Goal: Information Seeking & Learning: Learn about a topic

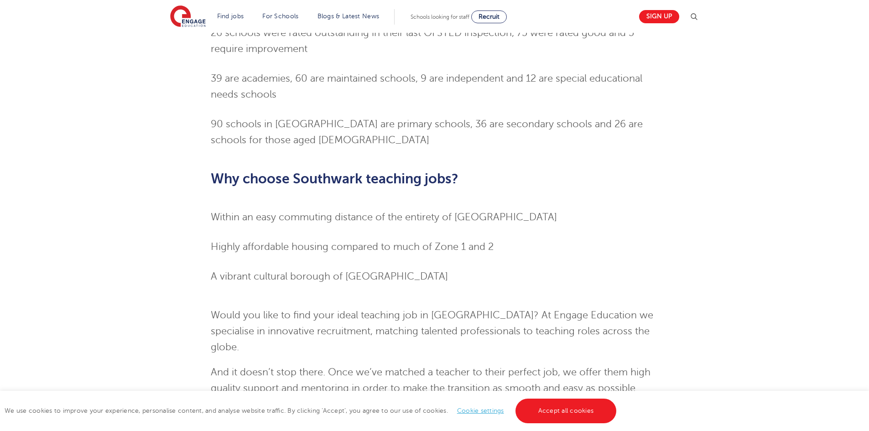
scroll to position [912, 0]
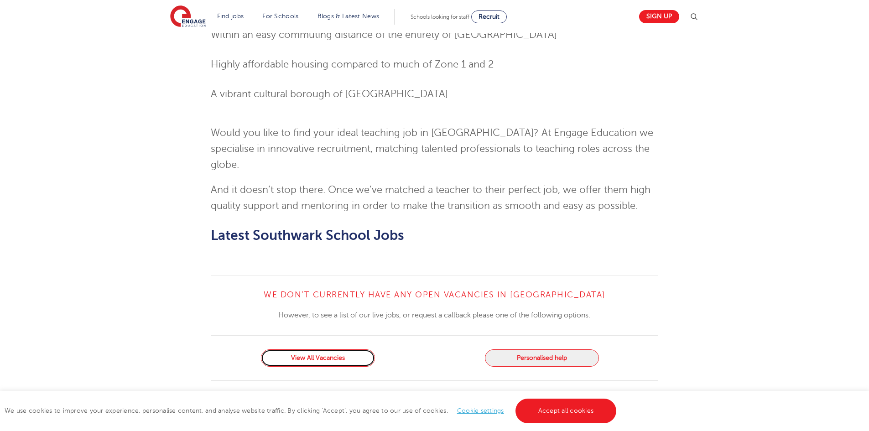
click at [307, 349] on link "View All Vacancies" at bounding box center [318, 357] width 114 height 17
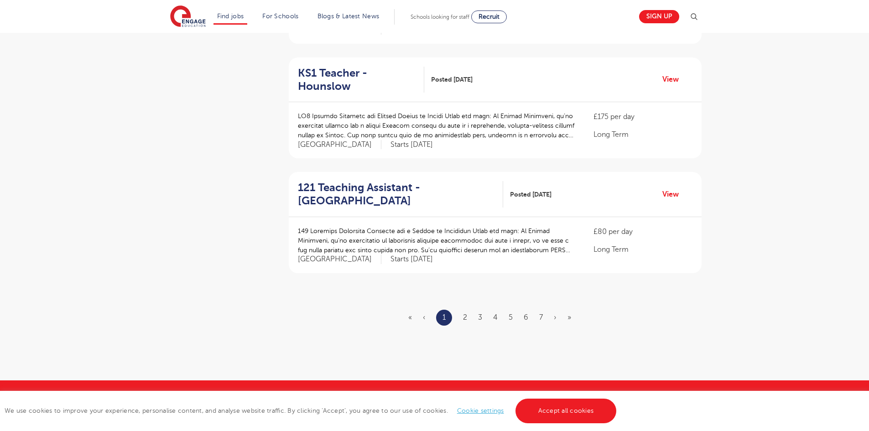
scroll to position [1003, 0]
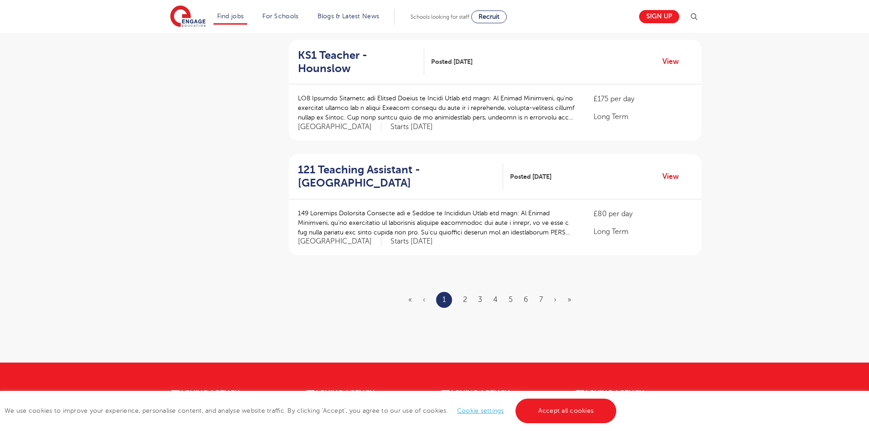
click at [472, 292] on ul "« ‹ 1 2 3 4 5 6 7 › »" at bounding box center [495, 300] width 174 height 16
click at [470, 292] on ul "« ‹ 1 2 3 4 5 6 7 › »" at bounding box center [495, 300] width 174 height 16
click at [466, 295] on link "2" at bounding box center [465, 299] width 4 height 8
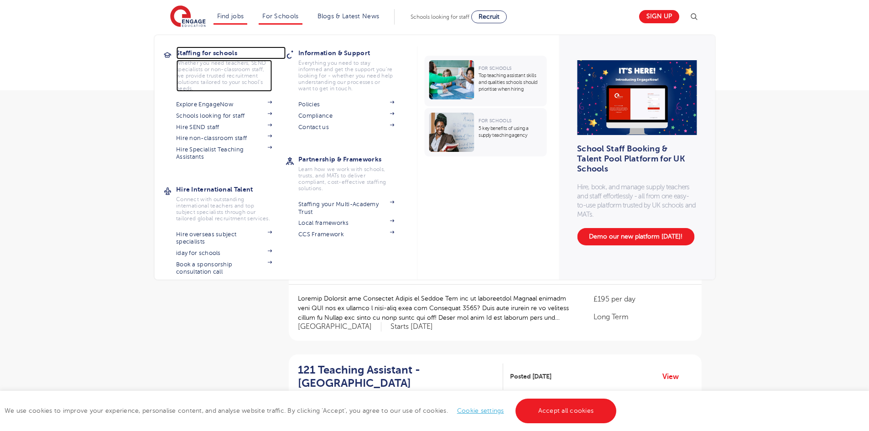
click at [213, 56] on h3 "Staffing for schools" at bounding box center [230, 53] width 109 height 13
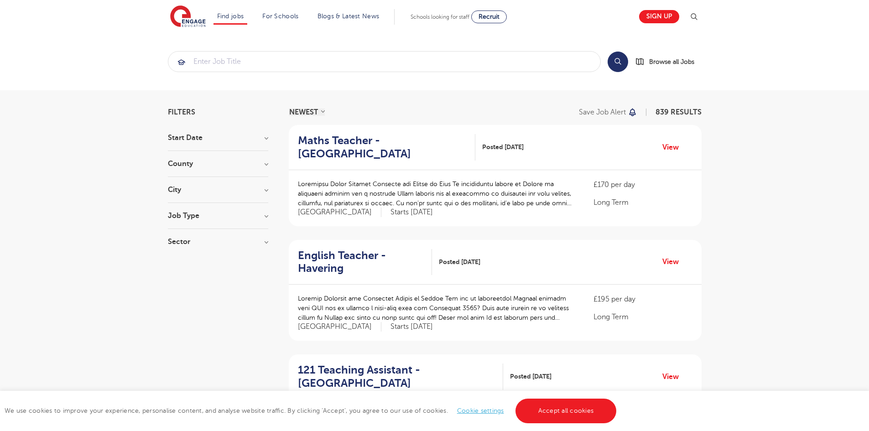
drag, startPoint x: 129, startPoint y: 290, endPoint x: 181, endPoint y: 287, distance: 51.6
click at [88, 57] on section "Search Browse all Jobs" at bounding box center [434, 61] width 869 height 57
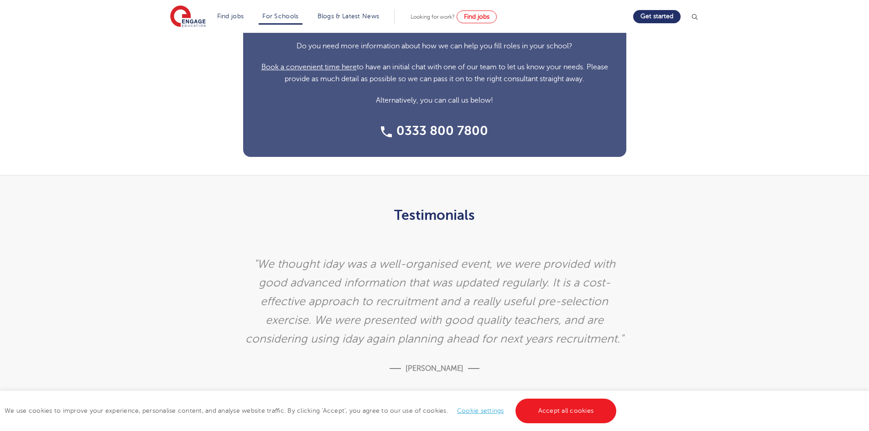
scroll to position [2326, 0]
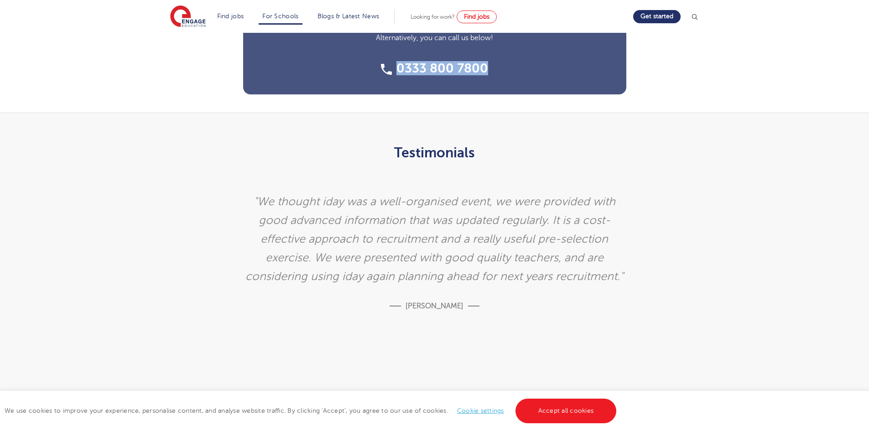
drag, startPoint x: 488, startPoint y: 67, endPoint x: 399, endPoint y: 59, distance: 89.3
click at [399, 59] on div "What are your staffing needs? Do you need more information about how we can hel…" at bounding box center [434, 15] width 383 height 157
copy link "0333 800 7800"
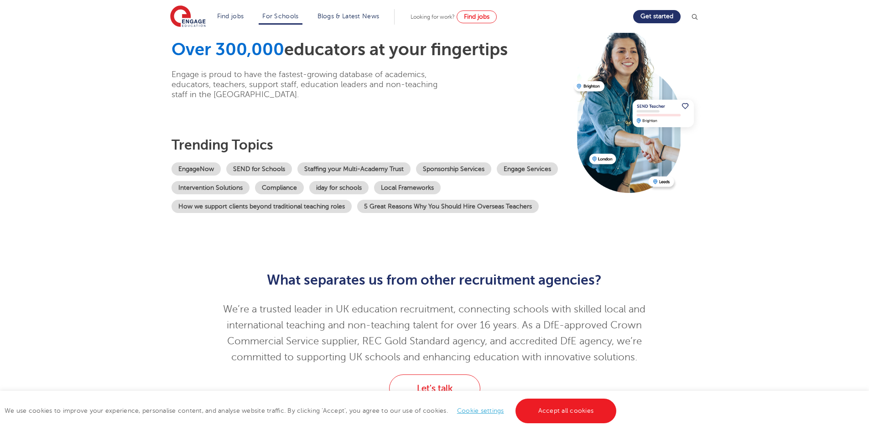
scroll to position [0, 0]
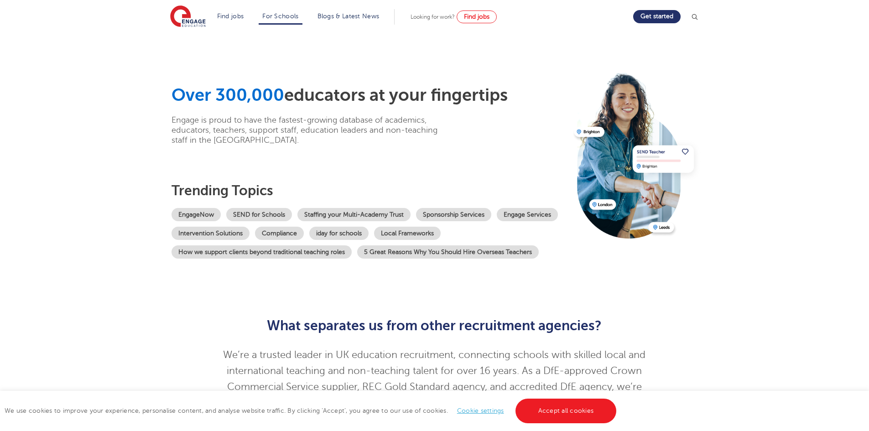
click at [126, 63] on section "Over 300,000 educators at your fingertips Engage is proud to have the fastest-g…" at bounding box center [434, 168] width 869 height 271
